Goal: Find contact information: Find contact information

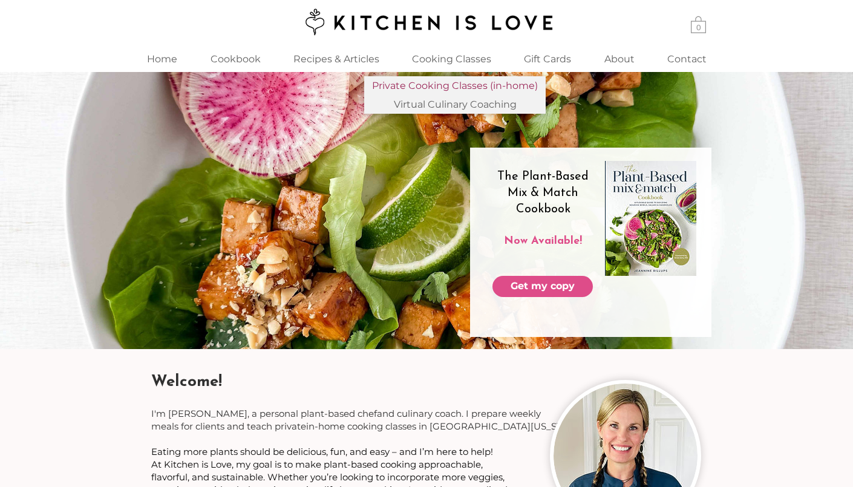
click at [428, 84] on p "Private Cooking Classes (in-home)" at bounding box center [454, 85] width 175 height 19
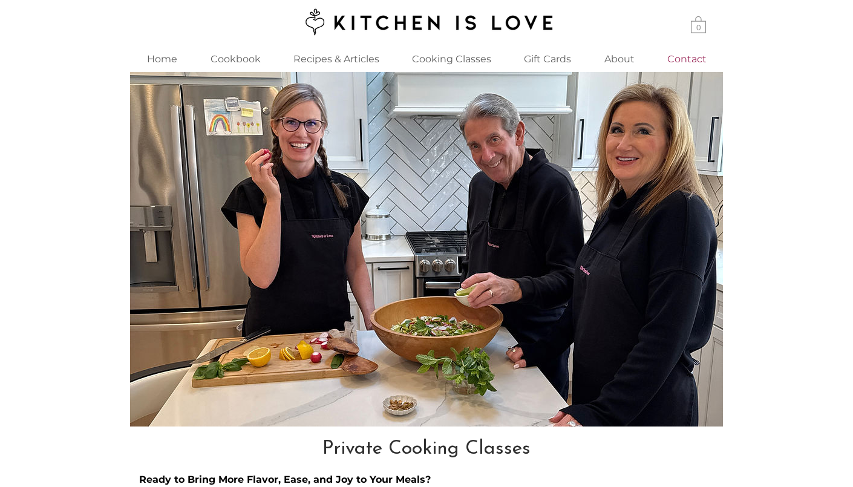
click at [693, 60] on p "Contact" at bounding box center [686, 59] width 51 height 26
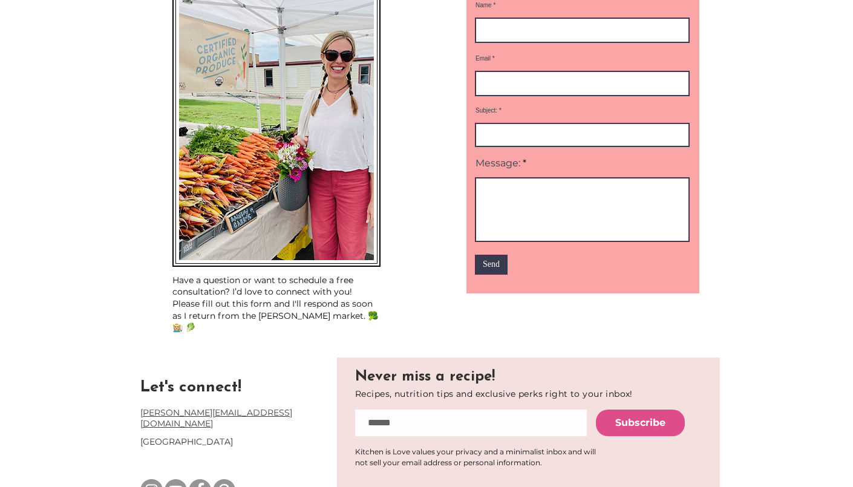
scroll to position [100, 0]
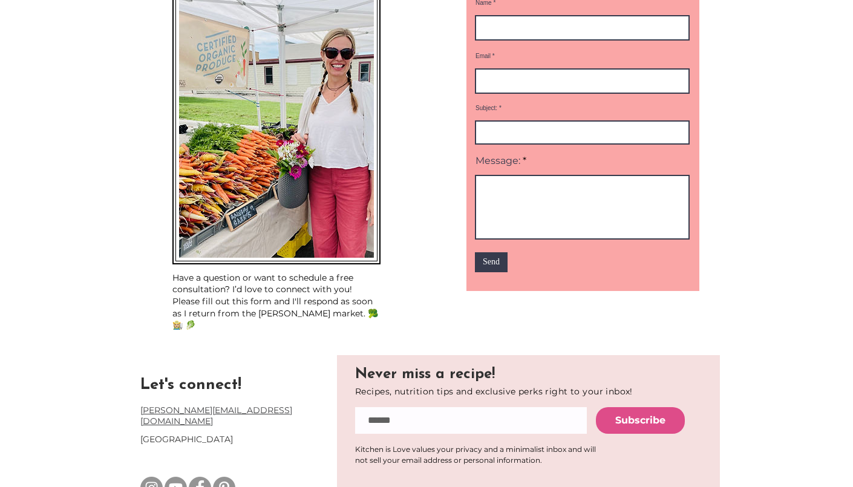
click at [215, 434] on span "[GEOGRAPHIC_DATA]" at bounding box center [186, 439] width 93 height 11
copy span "[GEOGRAPHIC_DATA]"
